Goal: Transaction & Acquisition: Purchase product/service

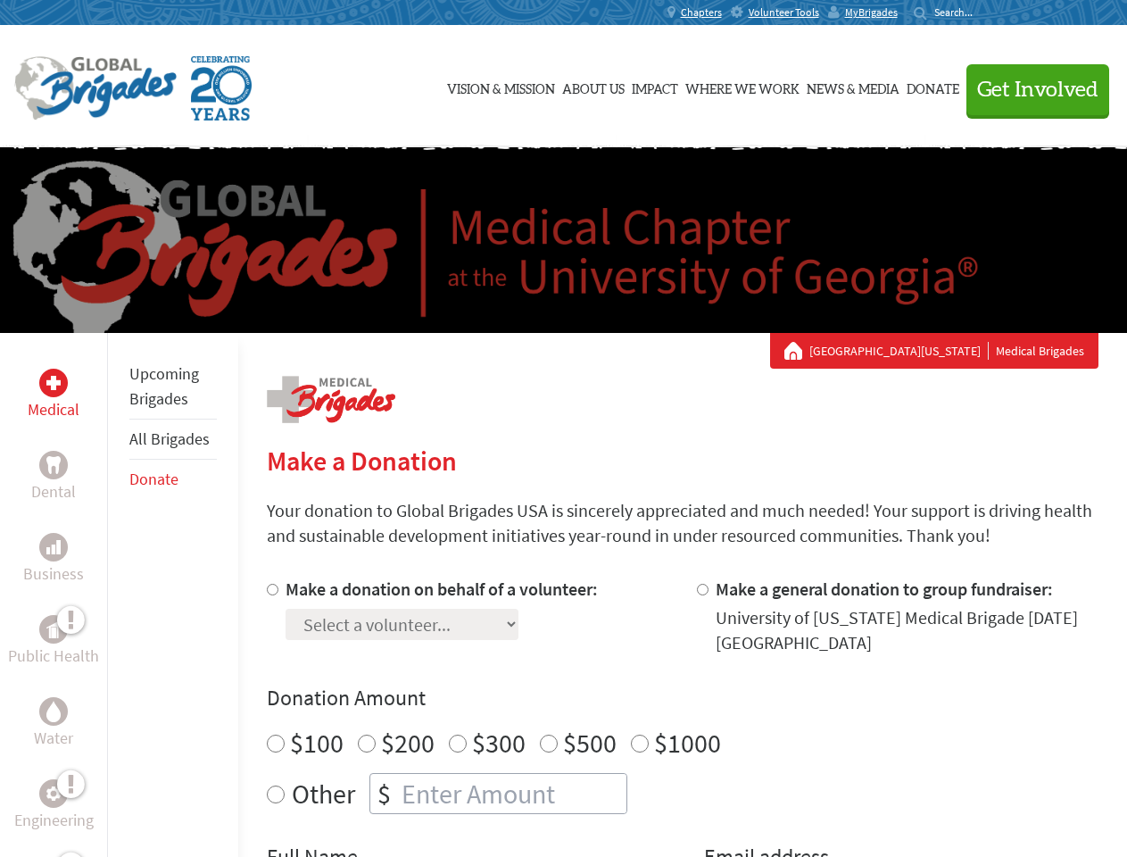
click at [985, 12] on div "Search for:" at bounding box center [949, 12] width 71 height 14
click at [1030, 89] on span "Get Involved" at bounding box center [1037, 89] width 121 height 21
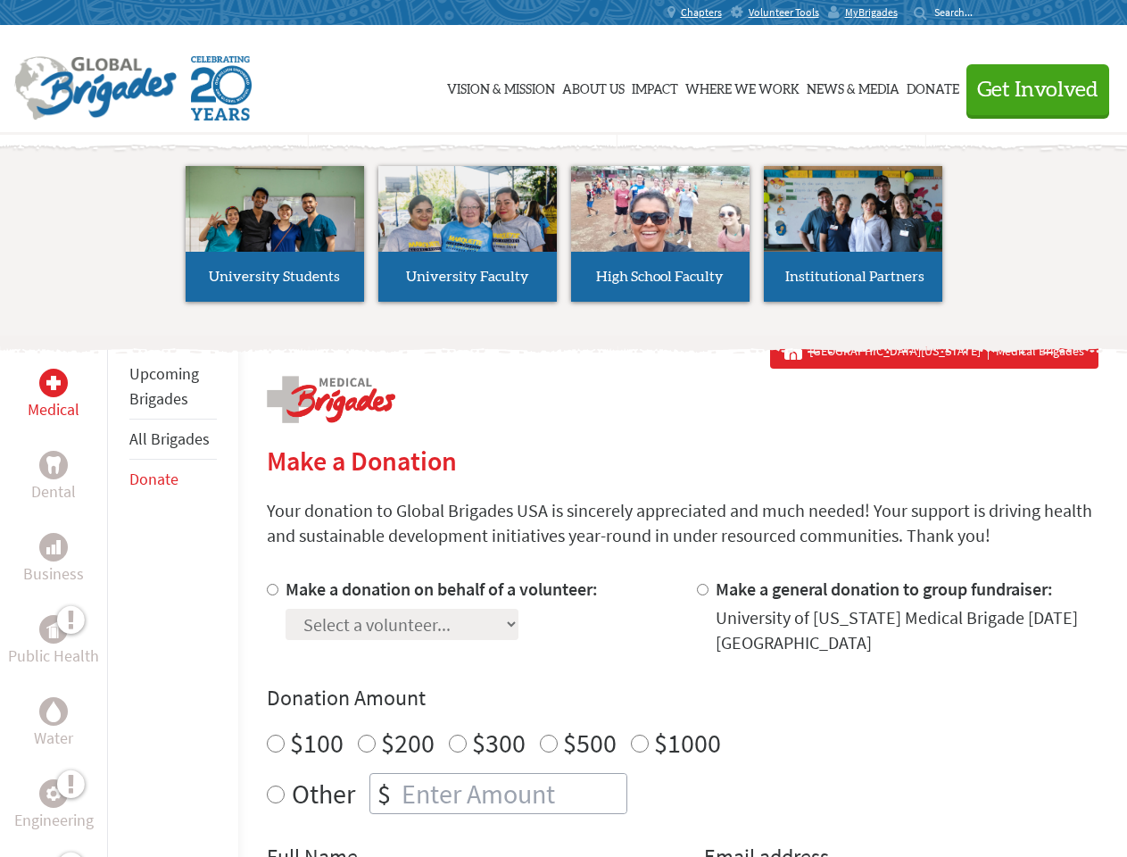
click at [564, 240] on li "High School Faculty" at bounding box center [660, 234] width 193 height 164
click at [118, 594] on div "Upcoming Brigades All Brigades Donate" at bounding box center [172, 761] width 131 height 857
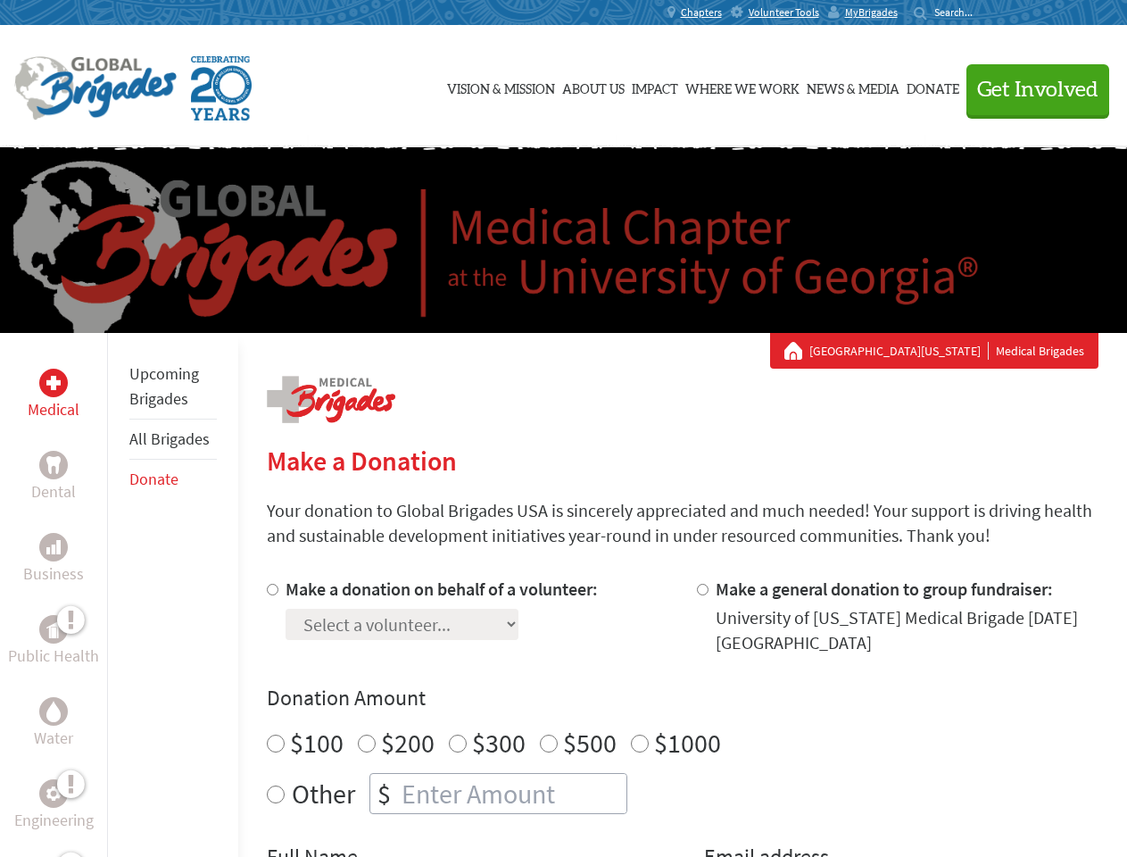
click at [682, 717] on div "Donation Amount $100 $200 $300 $500 $1000 Other $" at bounding box center [683, 749] width 832 height 130
click at [270, 589] on input "Make a donation on behalf of a volunteer:" at bounding box center [273, 590] width 12 height 12
radio input "true"
click at [701, 589] on input "Make a general donation to group fundraiser:" at bounding box center [703, 590] width 12 height 12
radio input "true"
